Goal: Transaction & Acquisition: Register for event/course

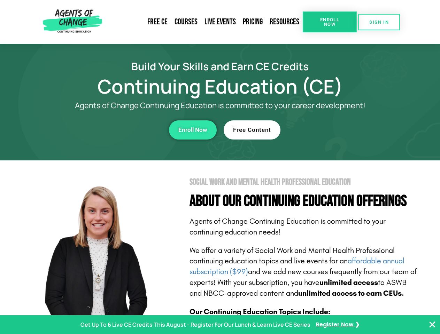
click at [220, 167] on section "Social Work and Mental Health Professional Education About Our Continuing Educa…" at bounding box center [220, 307] width 440 height 292
click at [329, 22] on span "Enroll Now" at bounding box center [330, 21] width 32 height 9
click at [379, 22] on span "SIGN IN" at bounding box center [378, 22] width 19 height 5
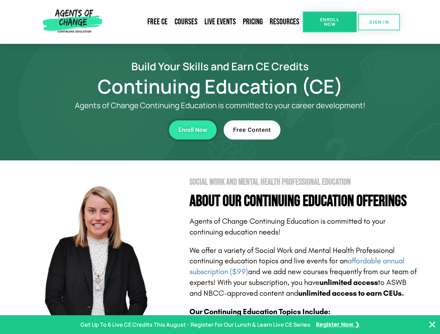
click at [121, 130] on div "Enroll Now" at bounding box center [120, 129] width 191 height 19
click at [193, 130] on span "Enroll Now" at bounding box center [192, 130] width 29 height 6
click at [319, 130] on div "Free Content" at bounding box center [319, 129] width 191 height 19
